Goal: Task Accomplishment & Management: Manage account settings

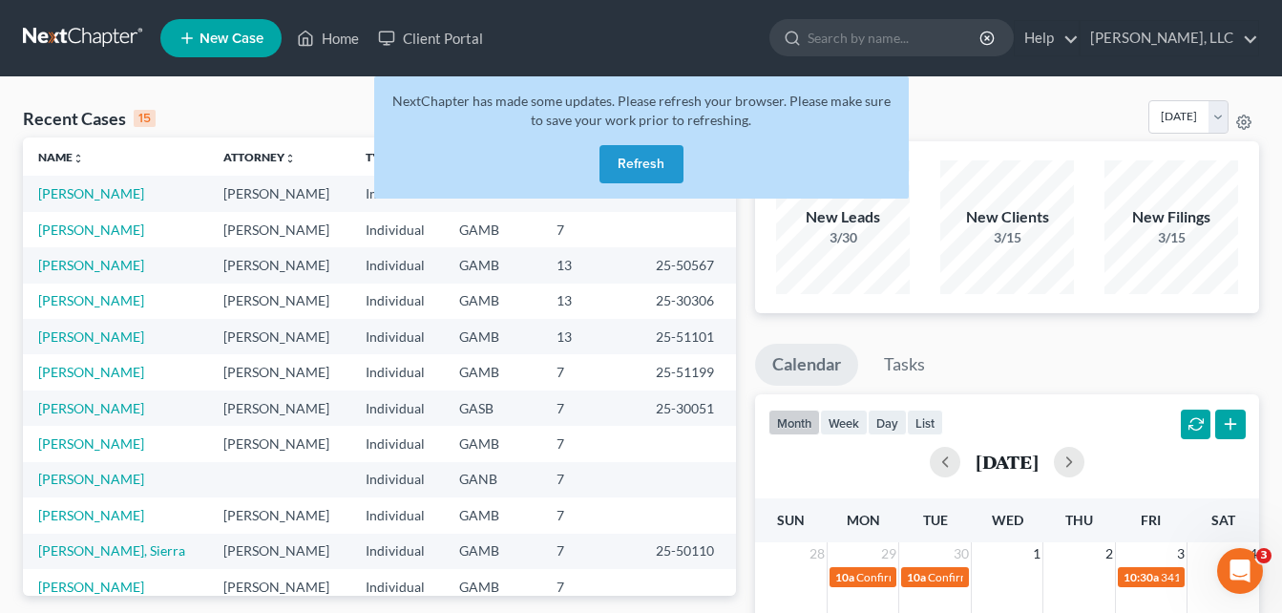
click at [619, 167] on button "Refresh" at bounding box center [642, 164] width 84 height 38
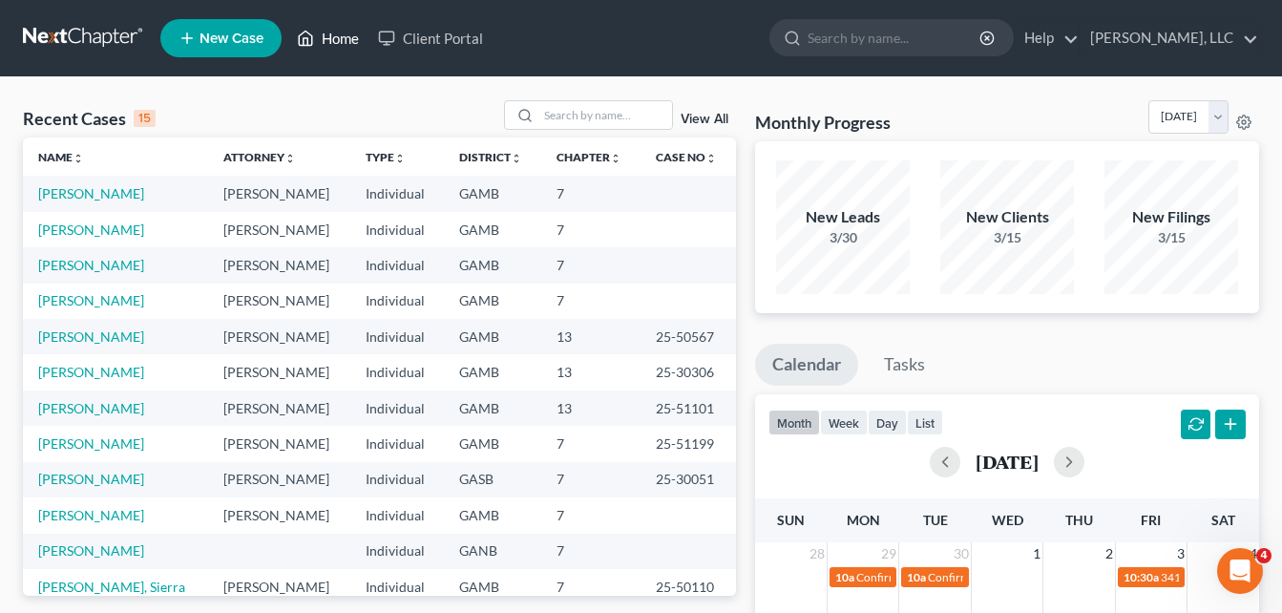
click at [328, 43] on link "Home" at bounding box center [327, 38] width 81 height 34
click at [91, 270] on link "[PERSON_NAME]" at bounding box center [91, 265] width 106 height 16
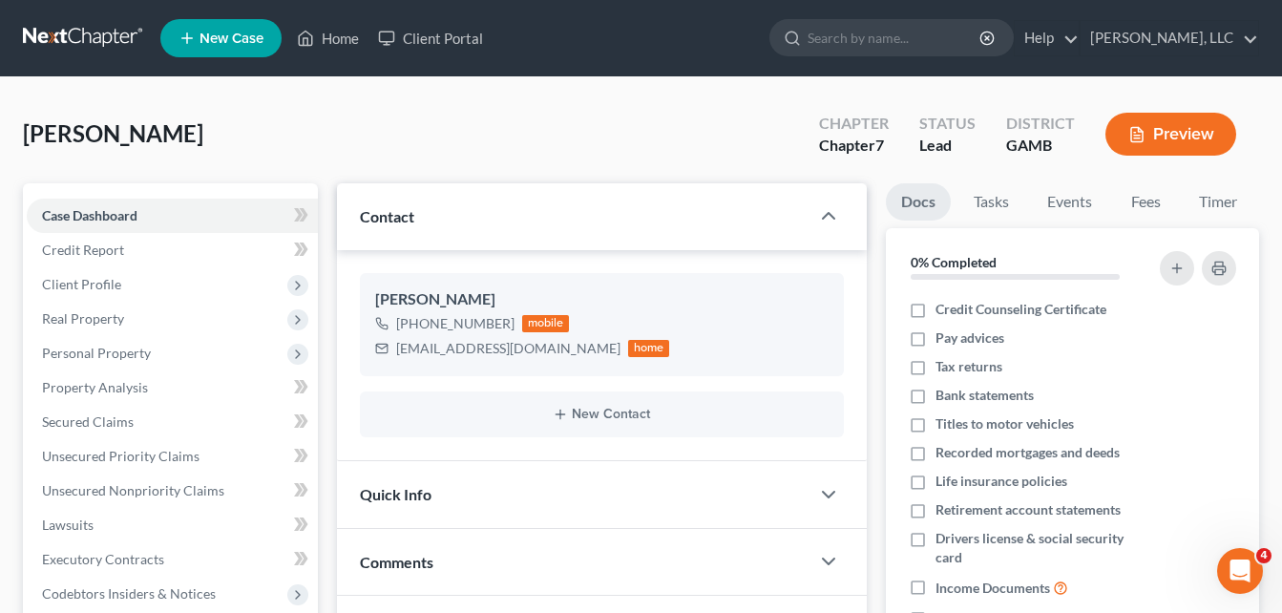
click at [1176, 129] on button "Preview" at bounding box center [1171, 134] width 131 height 43
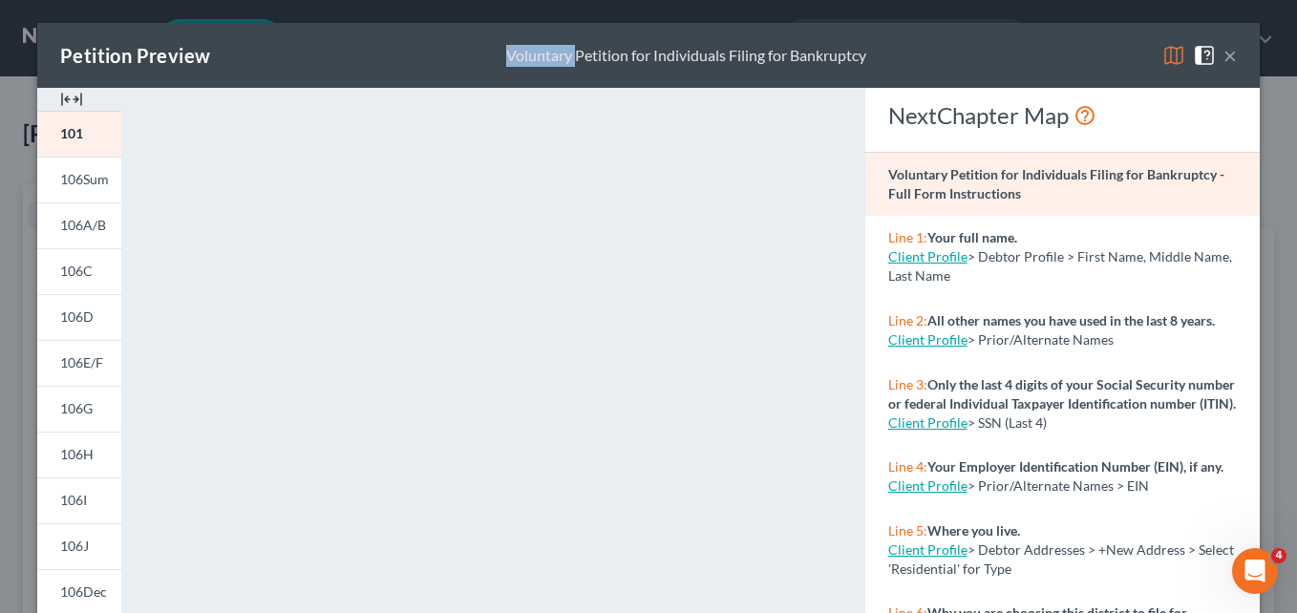
drag, startPoint x: 568, startPoint y: 66, endPoint x: 284, endPoint y: 79, distance: 284.8
click at [284, 79] on div "Petition Preview Voluntary Petition for Individuals Filing for Bankruptcy ×" at bounding box center [648, 55] width 1222 height 65
click at [65, 97] on img at bounding box center [71, 99] width 23 height 23
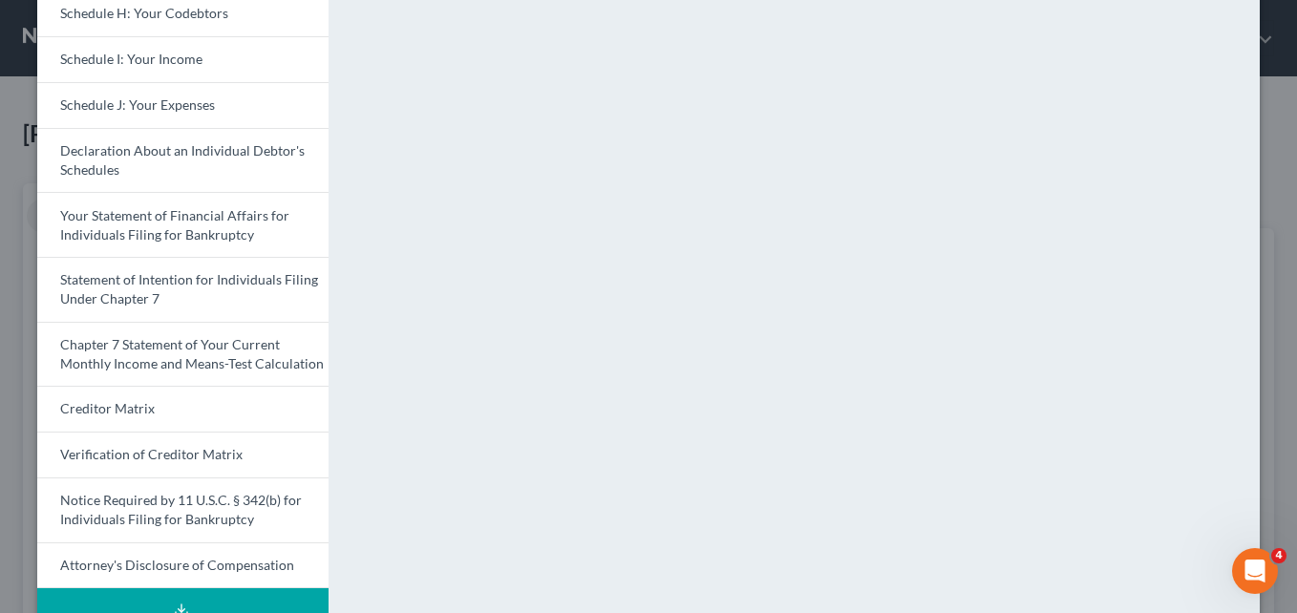
scroll to position [591, 0]
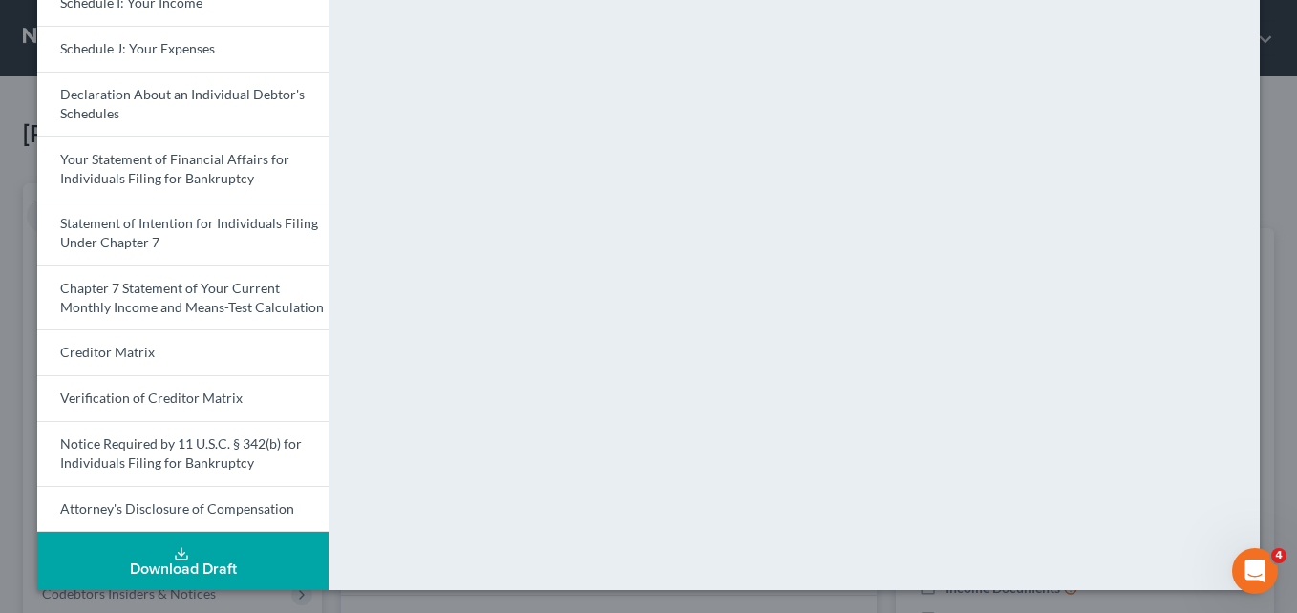
click at [198, 573] on div "Download Draft" at bounding box center [183, 568] width 261 height 15
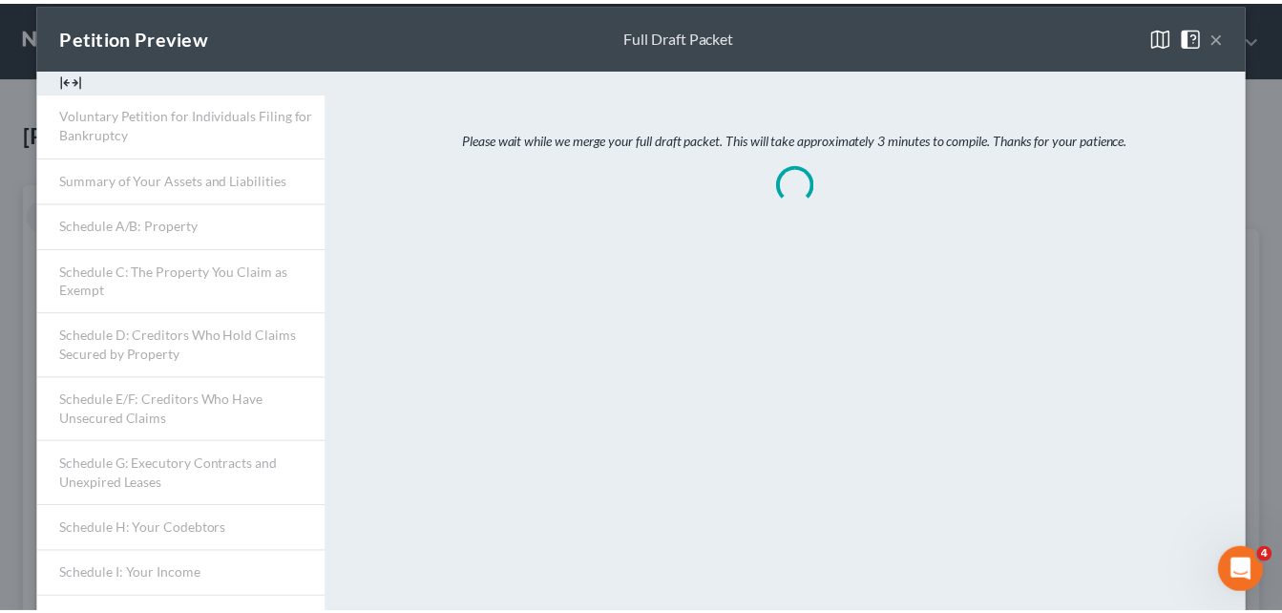
scroll to position [0, 0]
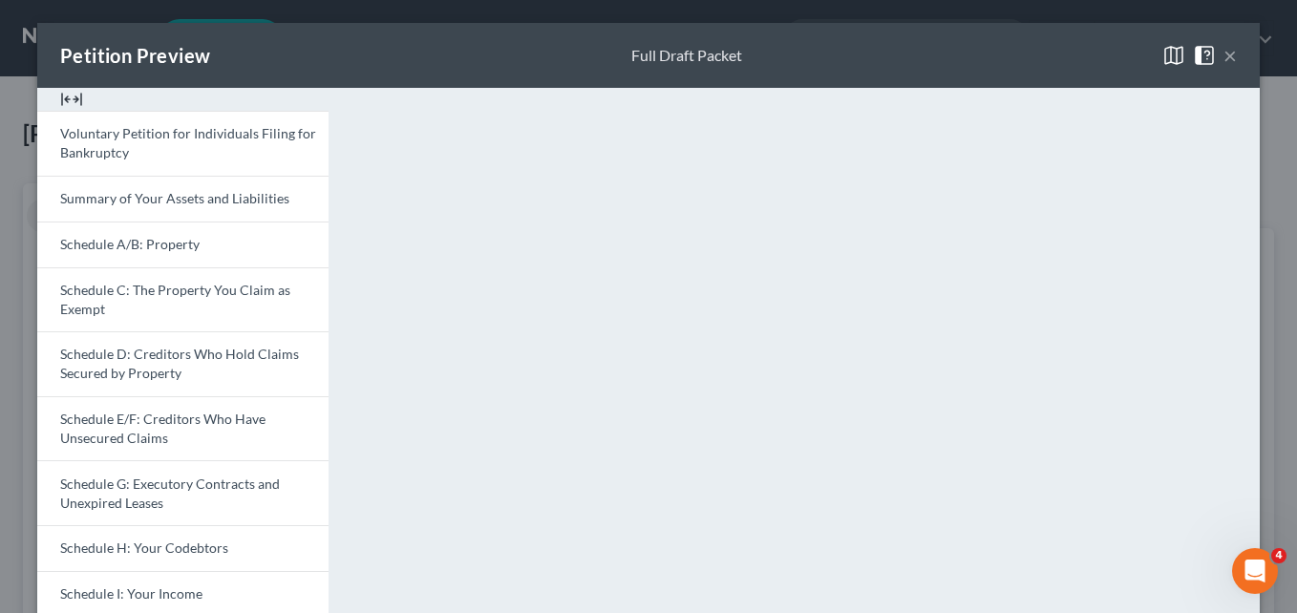
click at [1223, 60] on button "×" at bounding box center [1229, 55] width 13 height 23
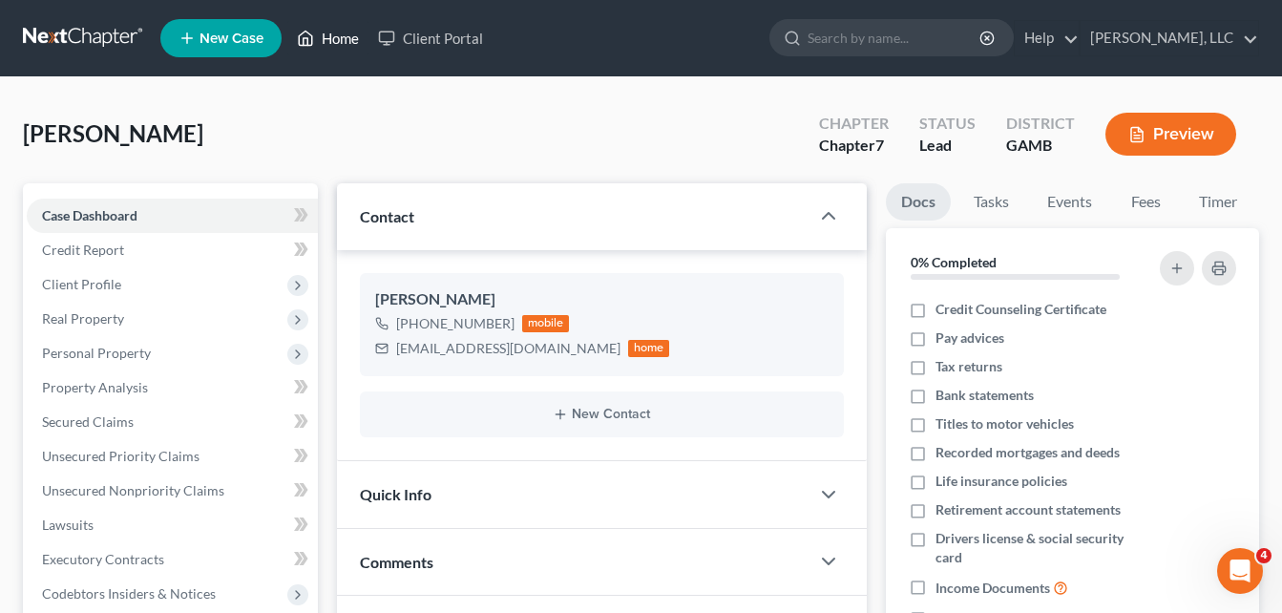
click at [345, 44] on link "Home" at bounding box center [327, 38] width 81 height 34
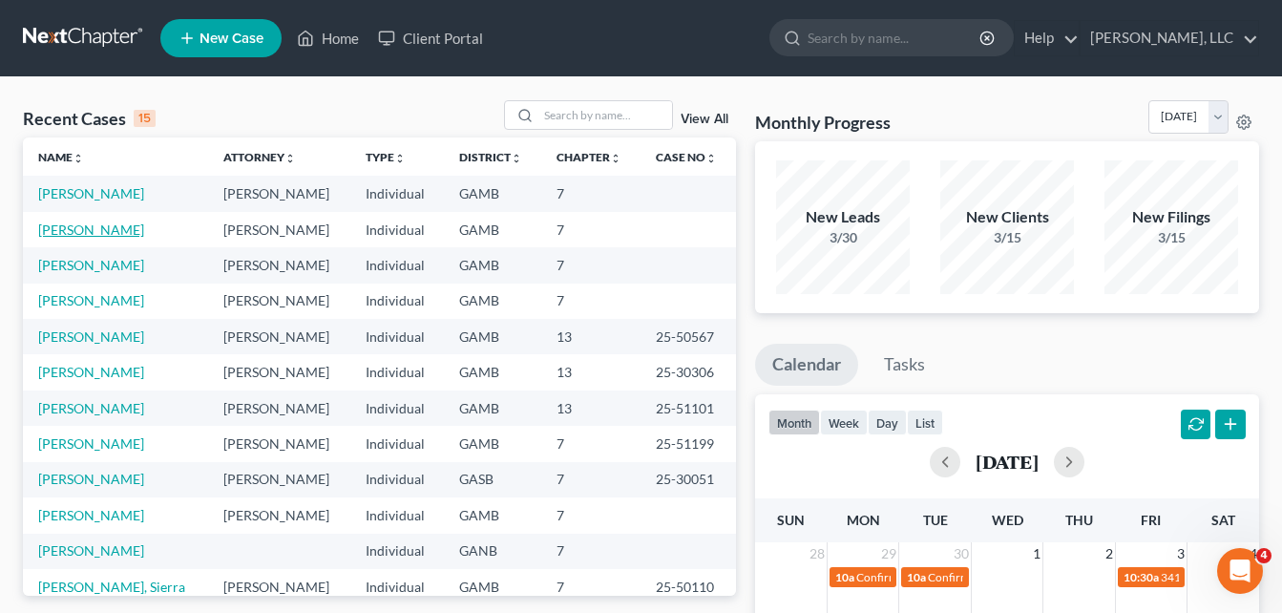
click at [118, 231] on link "[PERSON_NAME]" at bounding box center [91, 229] width 106 height 16
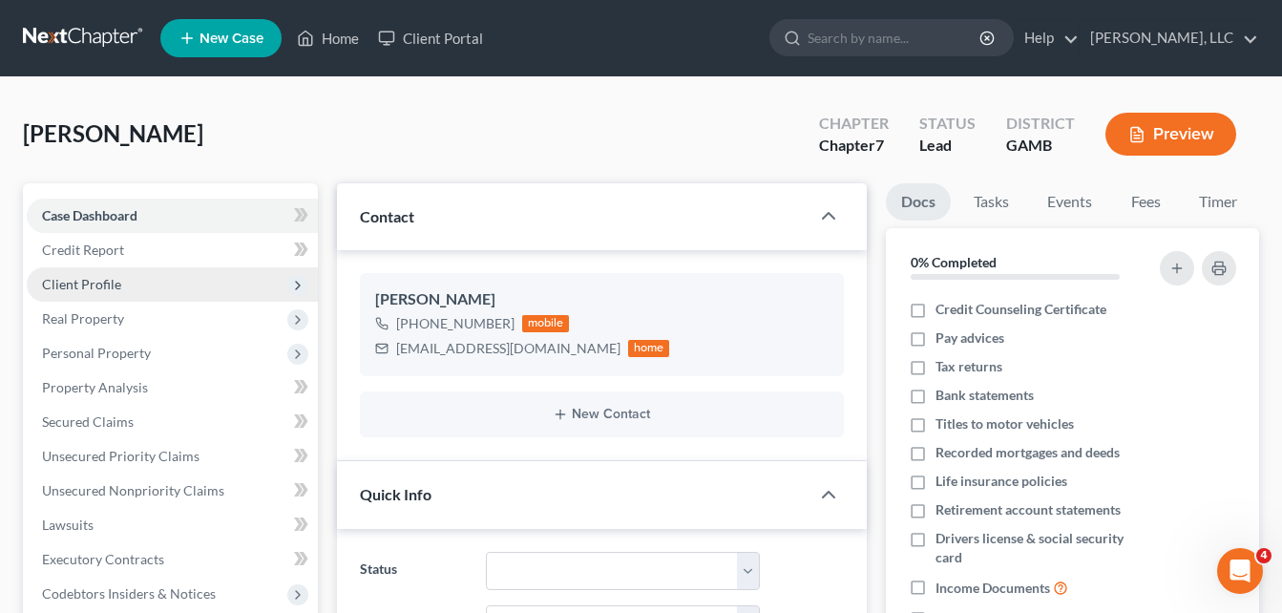
click at [78, 280] on span "Client Profile" at bounding box center [81, 284] width 79 height 16
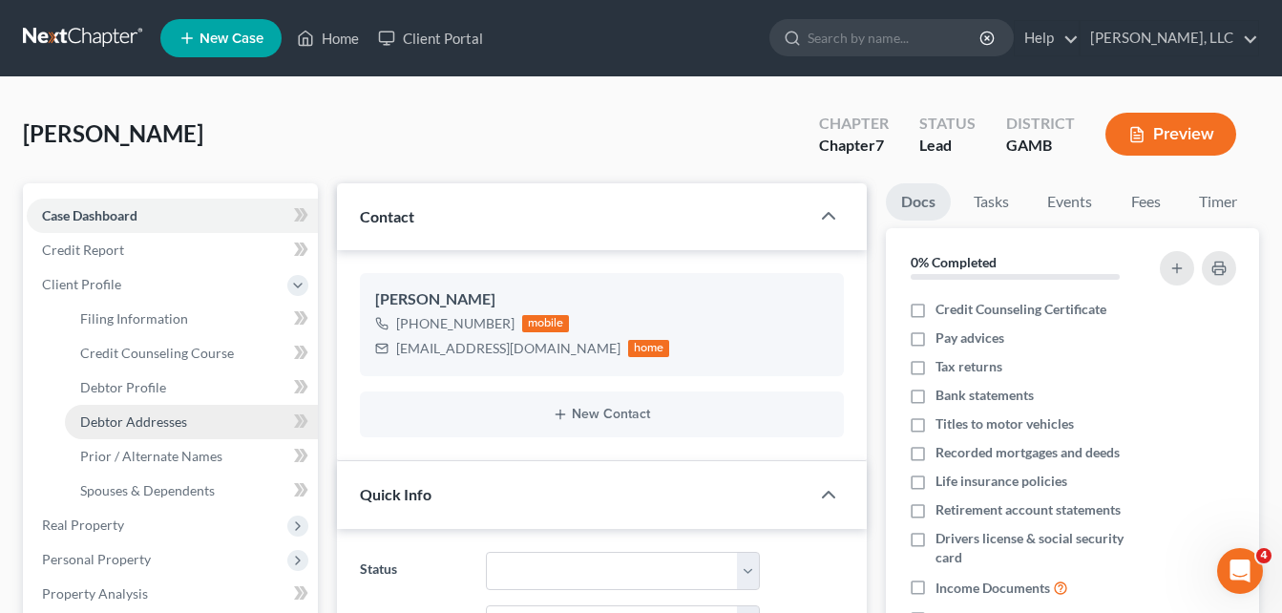
click at [124, 421] on span "Debtor Addresses" at bounding box center [133, 421] width 107 height 16
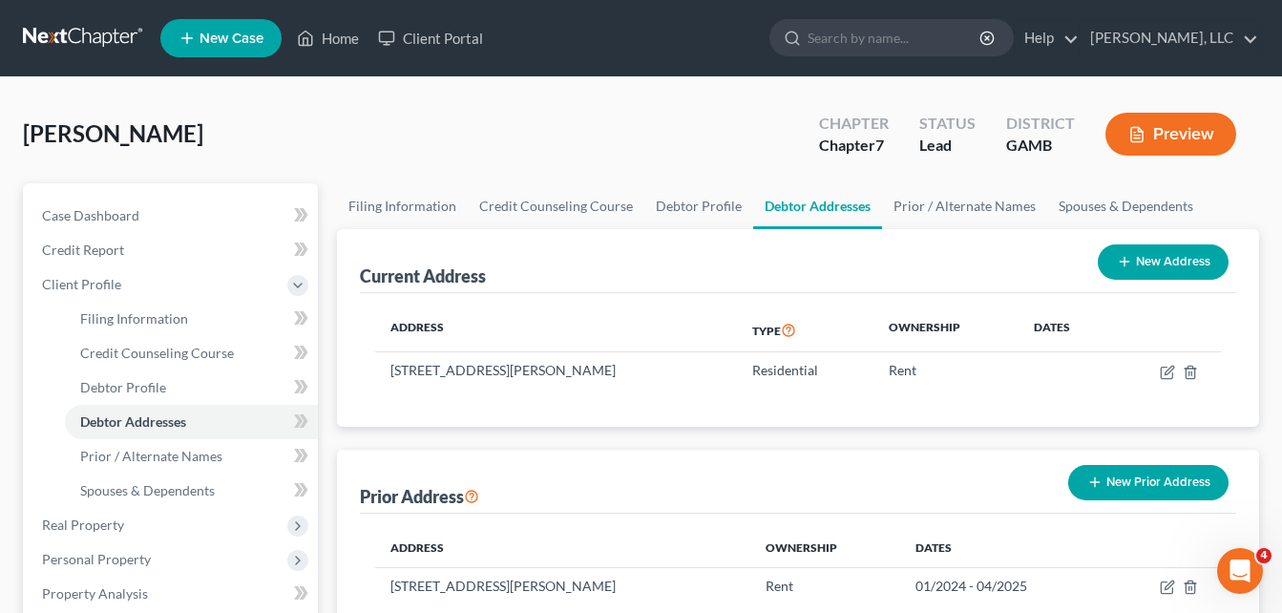
click at [91, 218] on span "Case Dashboard" at bounding box center [90, 215] width 97 height 16
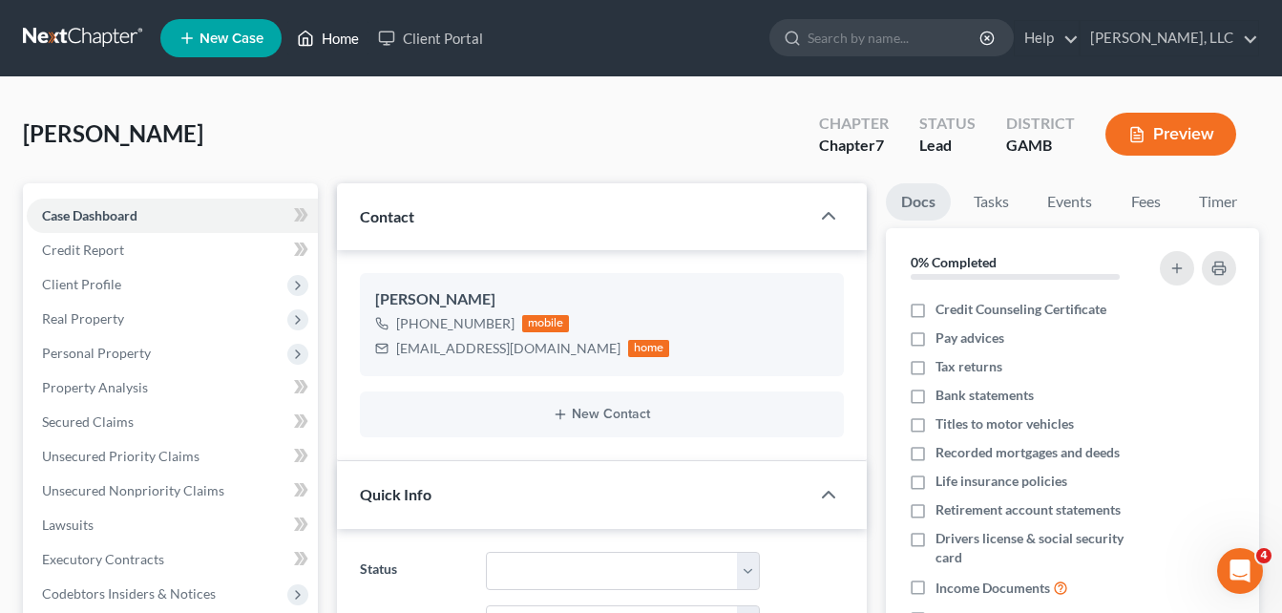
click at [344, 41] on link "Home" at bounding box center [327, 38] width 81 height 34
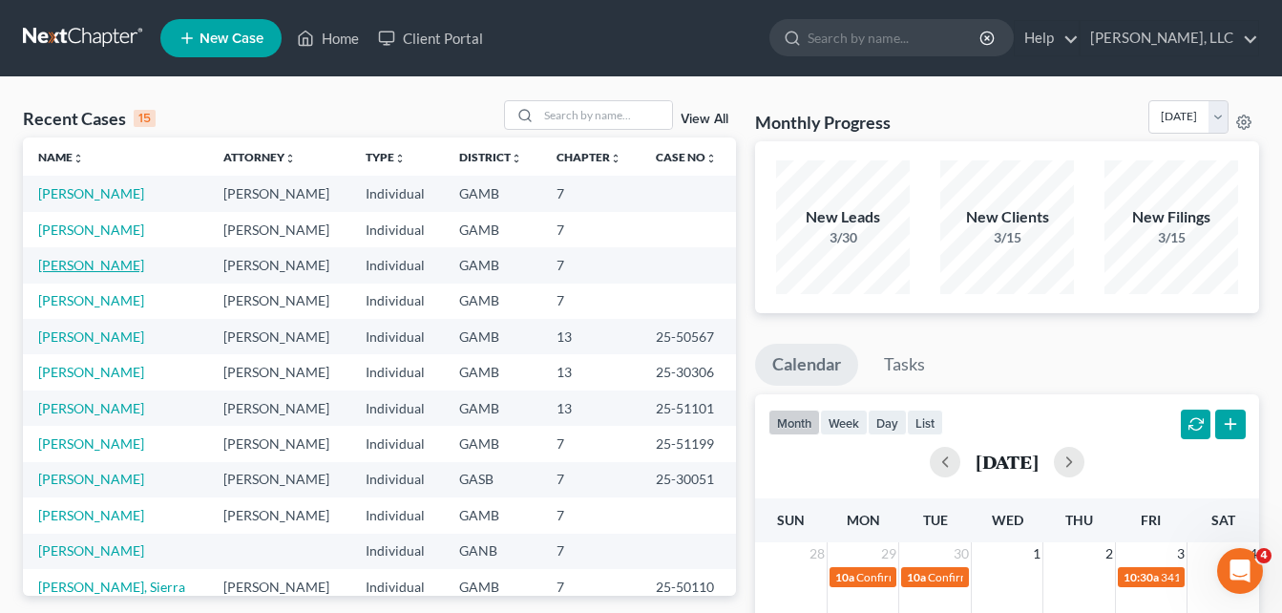
click at [82, 262] on link "[PERSON_NAME]" at bounding box center [91, 265] width 106 height 16
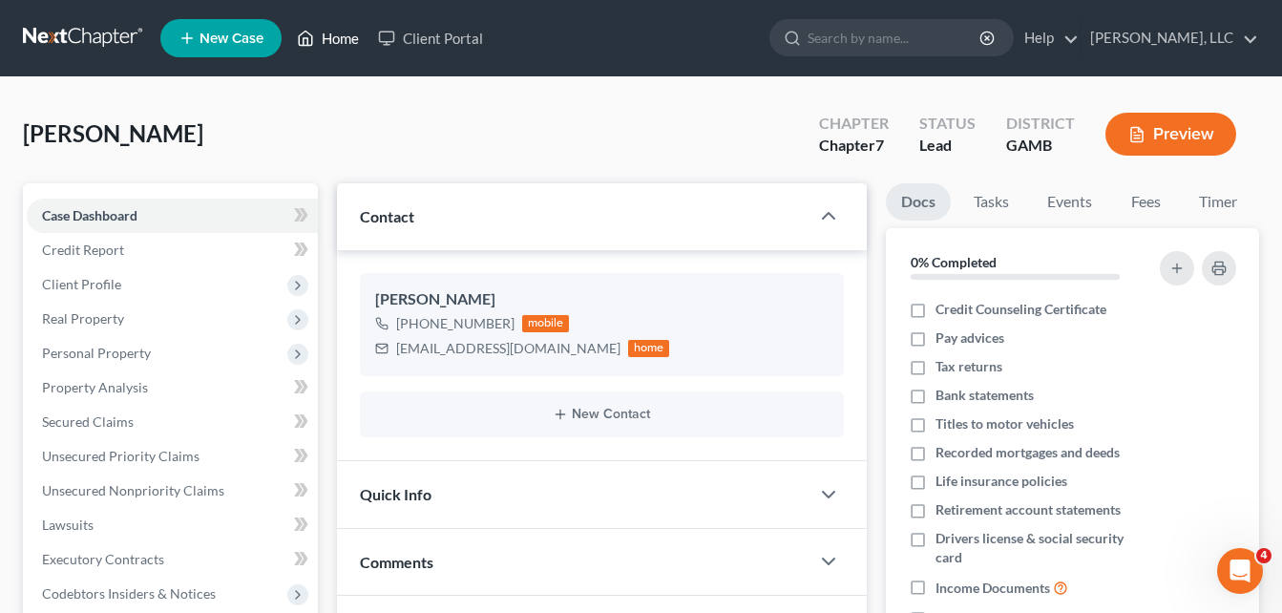
click at [328, 42] on link "Home" at bounding box center [327, 38] width 81 height 34
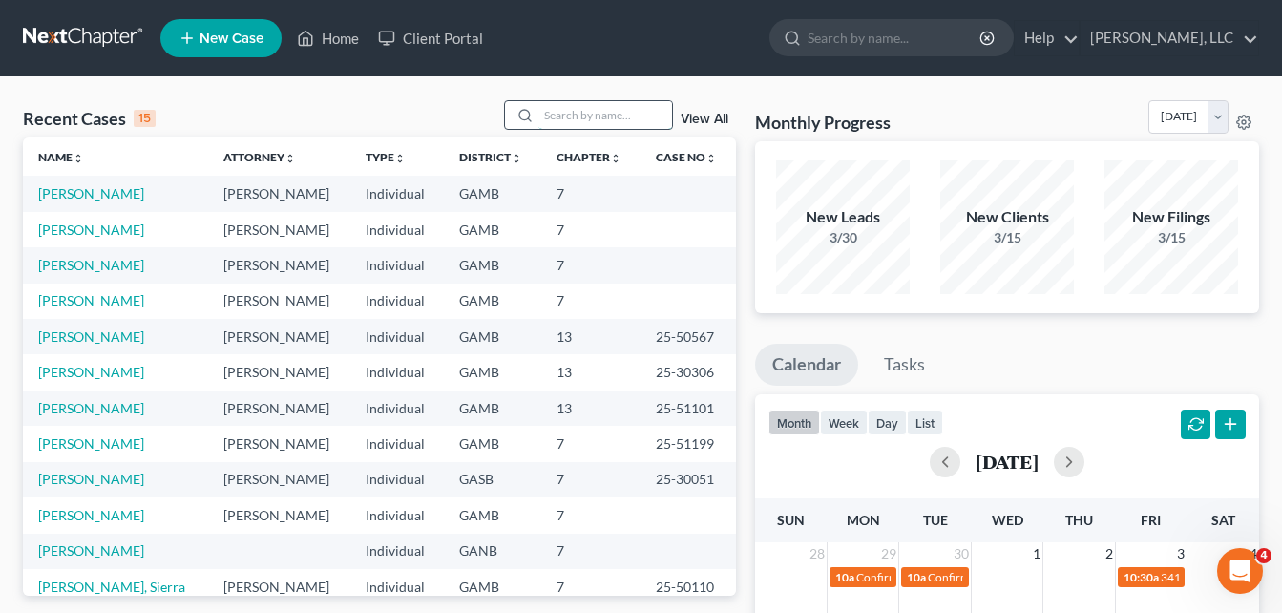
click at [566, 103] on input "search" at bounding box center [605, 115] width 134 height 28
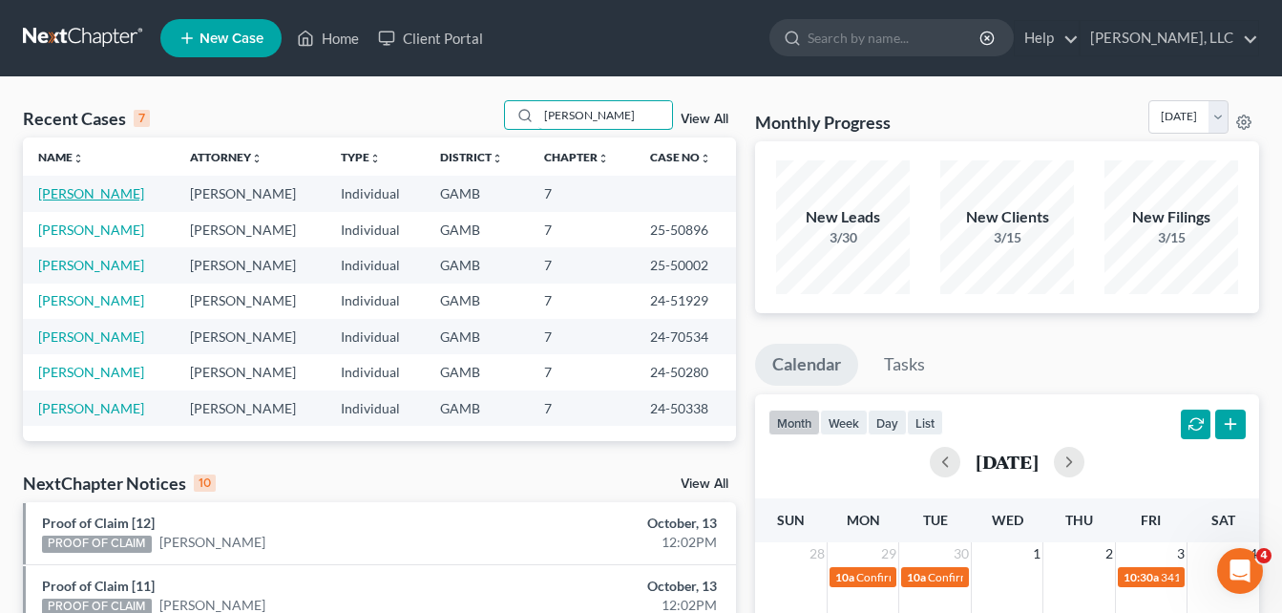
type input "[PERSON_NAME]"
click at [74, 189] on link "[PERSON_NAME]" at bounding box center [91, 193] width 106 height 16
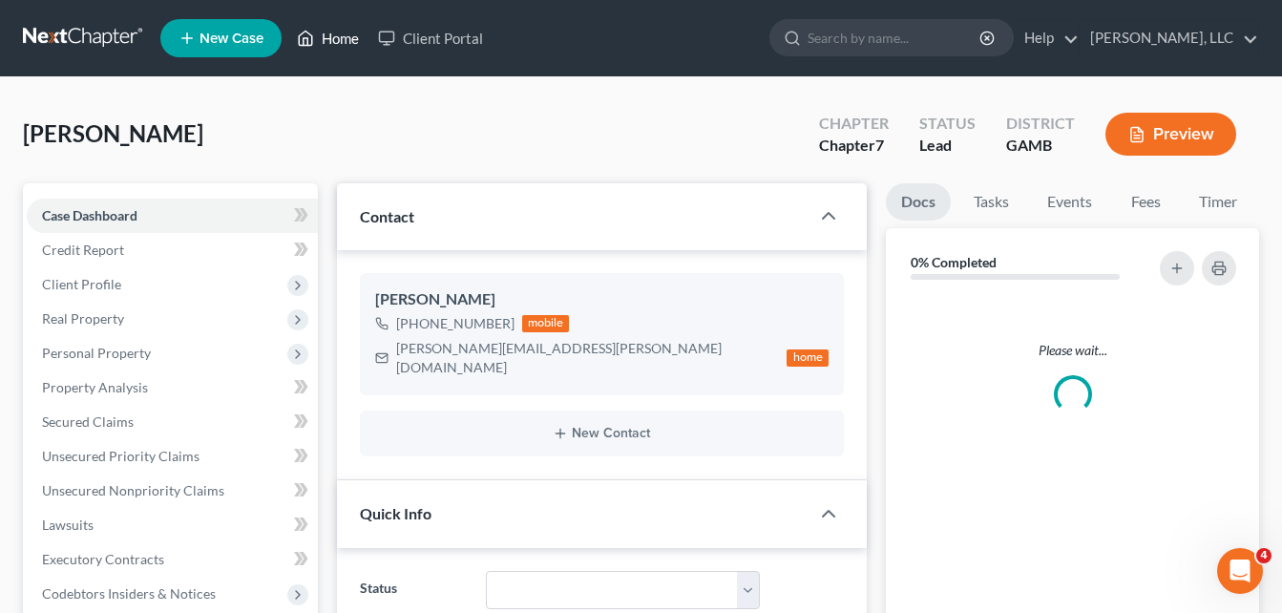
click at [353, 40] on link "Home" at bounding box center [327, 38] width 81 height 34
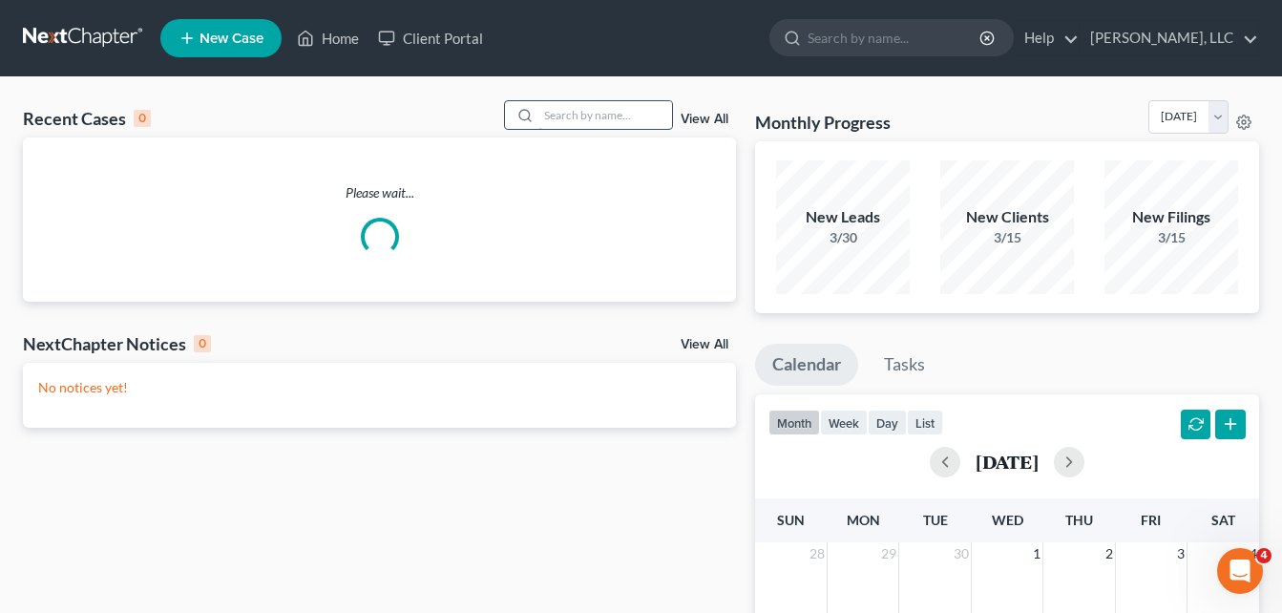
click at [579, 117] on input "search" at bounding box center [605, 115] width 134 height 28
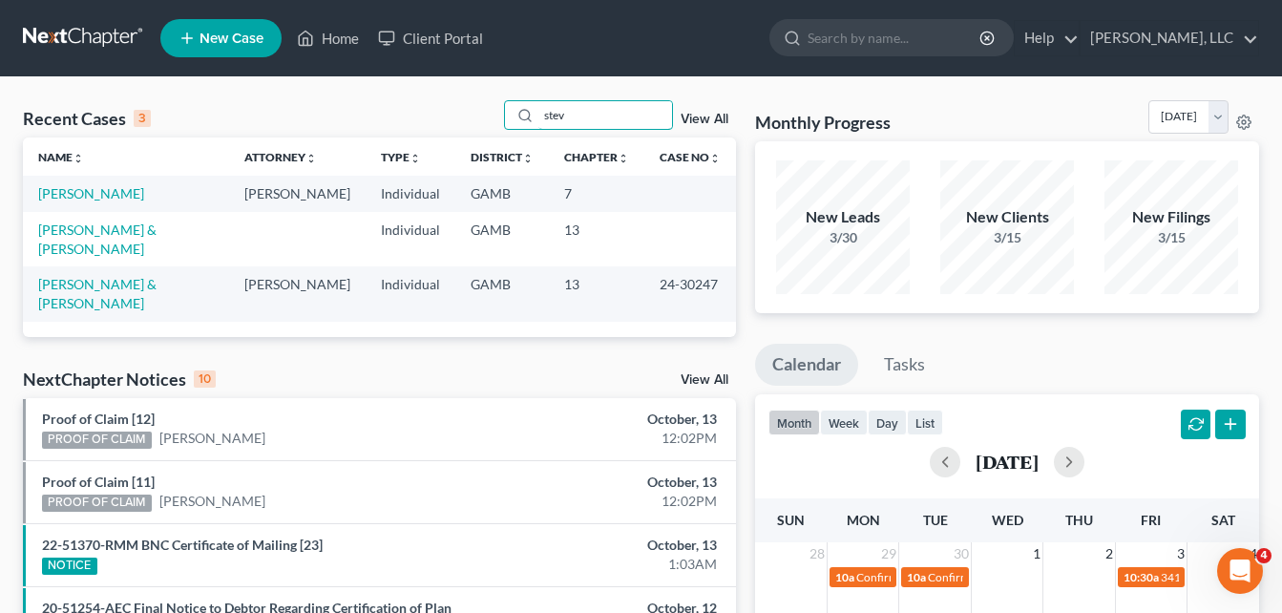
type input "stev"
click at [93, 198] on link "[PERSON_NAME]" at bounding box center [91, 193] width 106 height 16
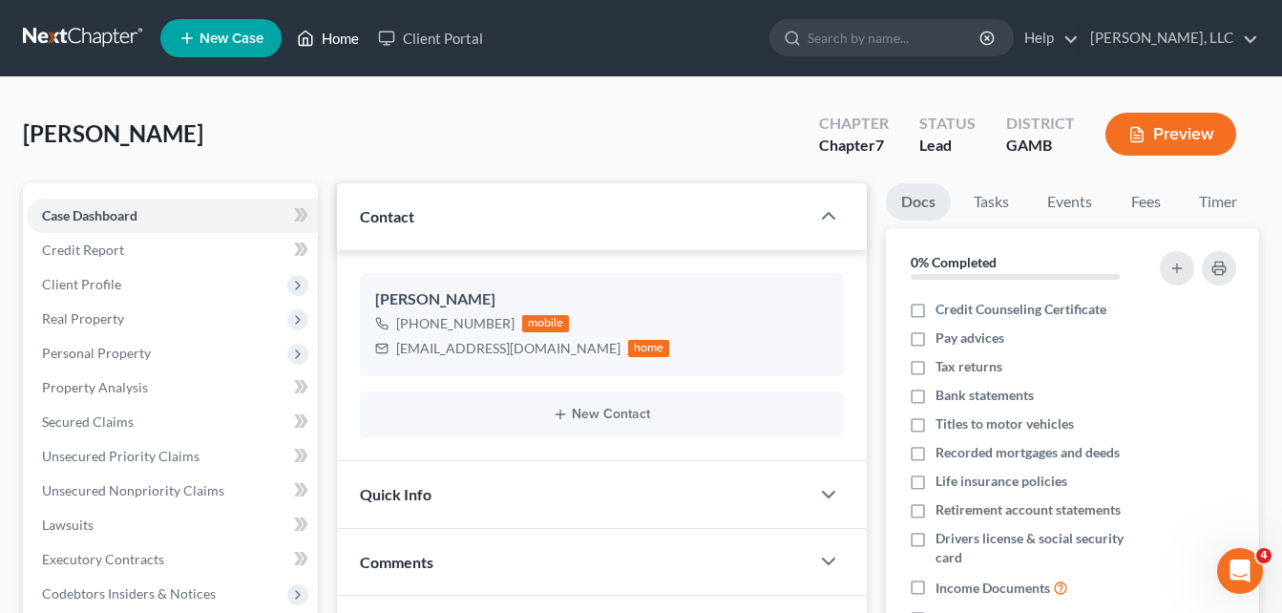
click at [342, 36] on link "Home" at bounding box center [327, 38] width 81 height 34
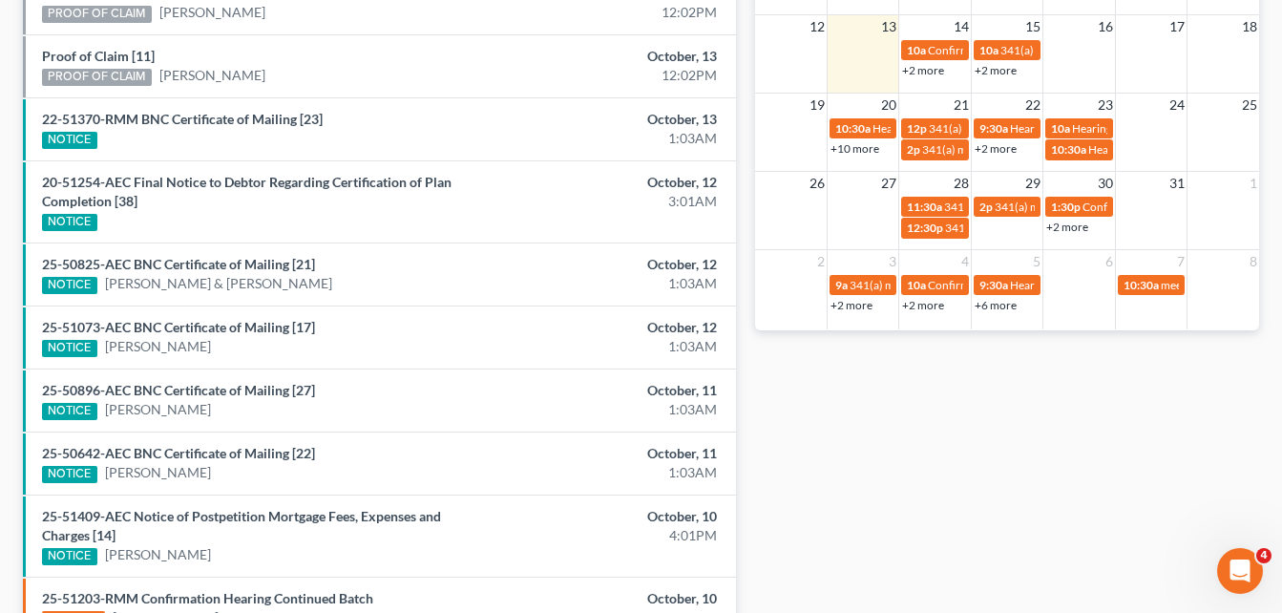
scroll to position [646, 0]
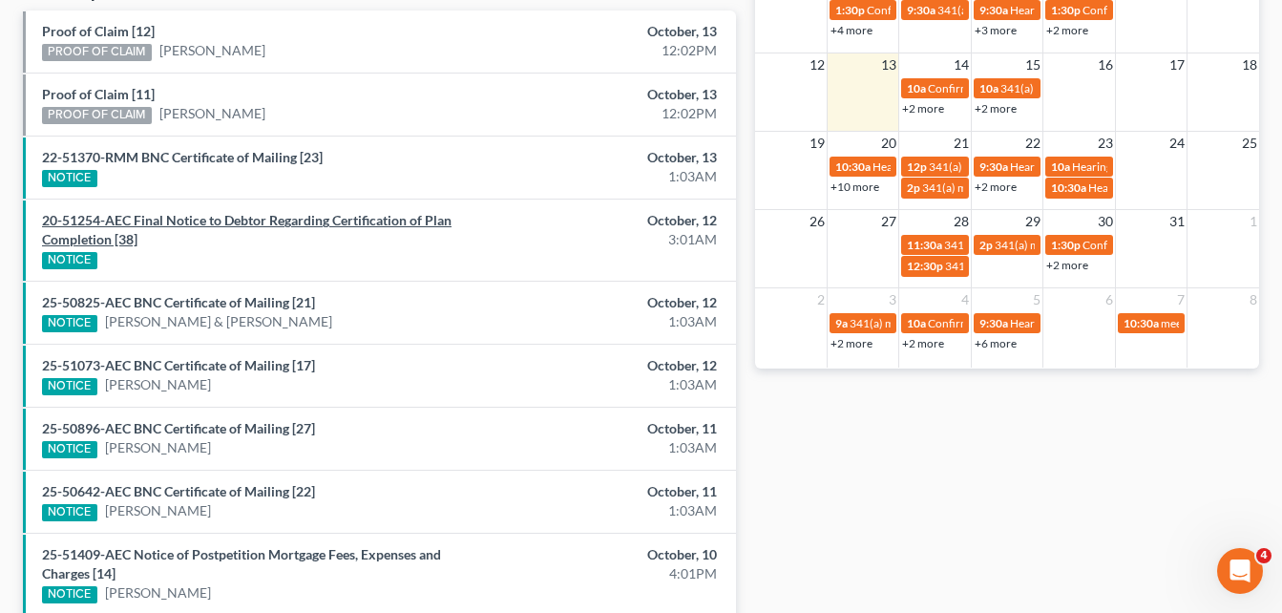
click at [179, 221] on link "20-51254-AEC Final Notice to Debtor Regarding Certification of Plan Completion …" at bounding box center [247, 229] width 410 height 35
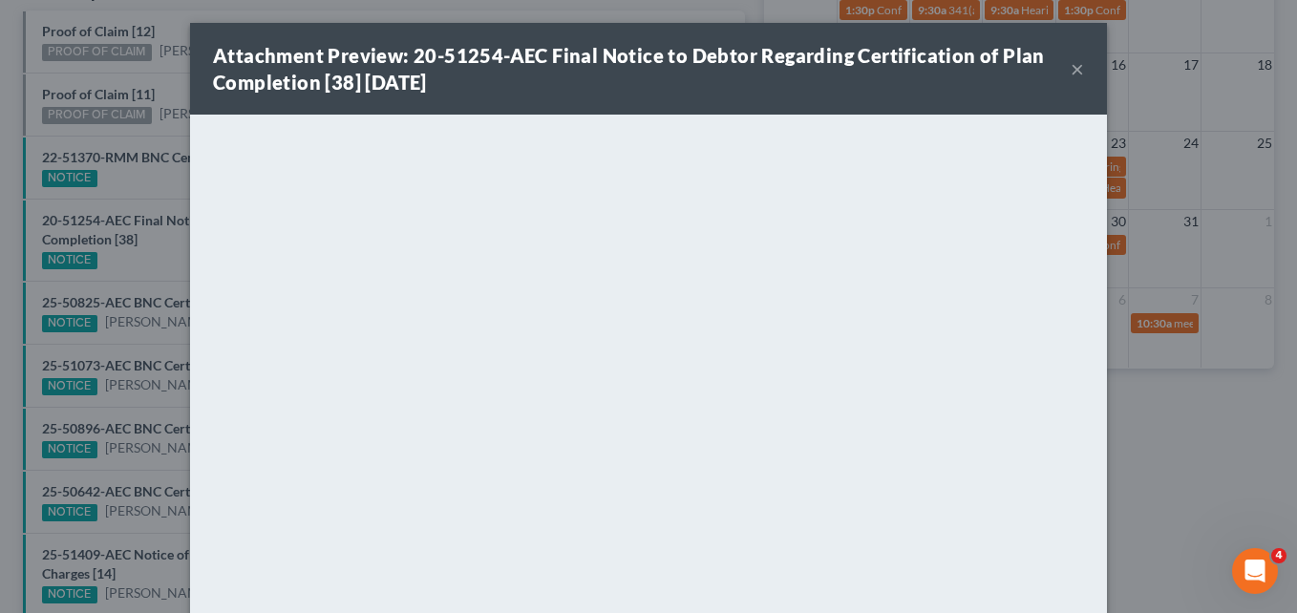
click at [1072, 66] on button "×" at bounding box center [1076, 68] width 13 height 23
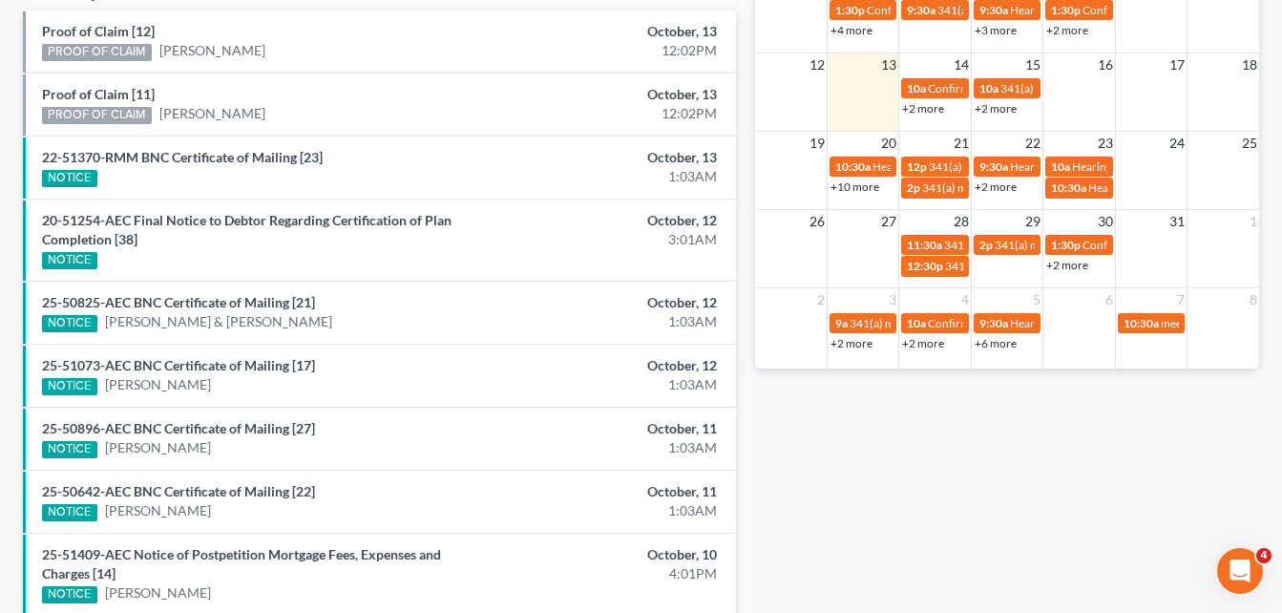
click at [7, 163] on div "Recent Cases 15 View All Name unfold_more expand_more expand_less Attorney unfo…" at bounding box center [641, 81] width 1282 height 1300
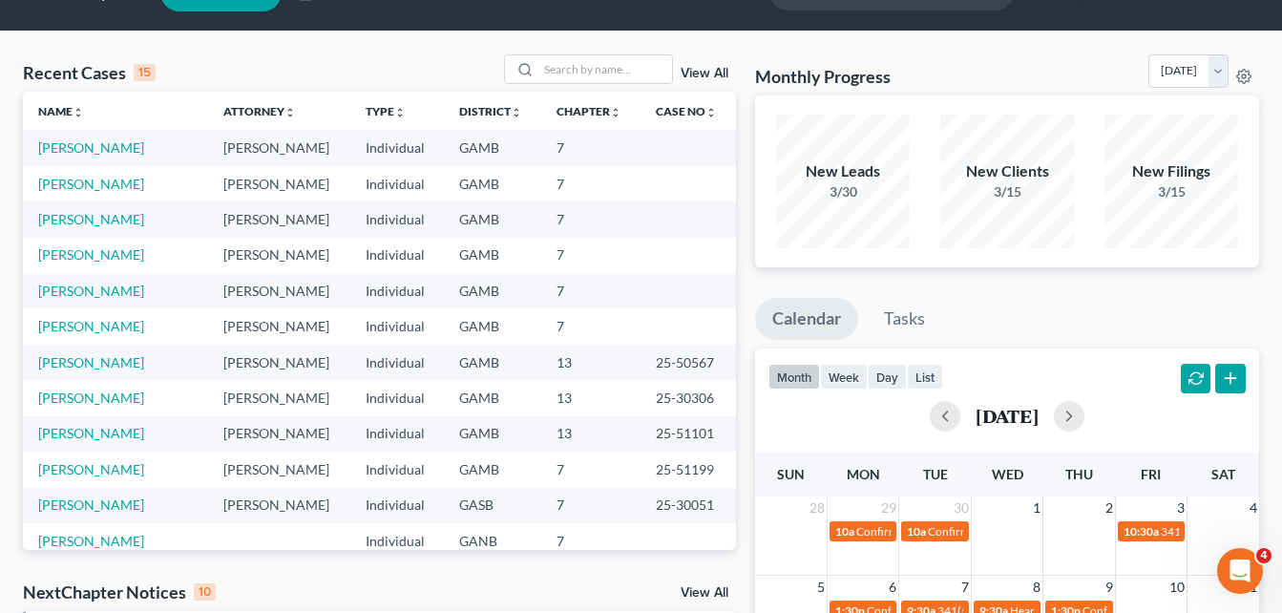
scroll to position [35, 0]
